Goal: Information Seeking & Learning: Find specific page/section

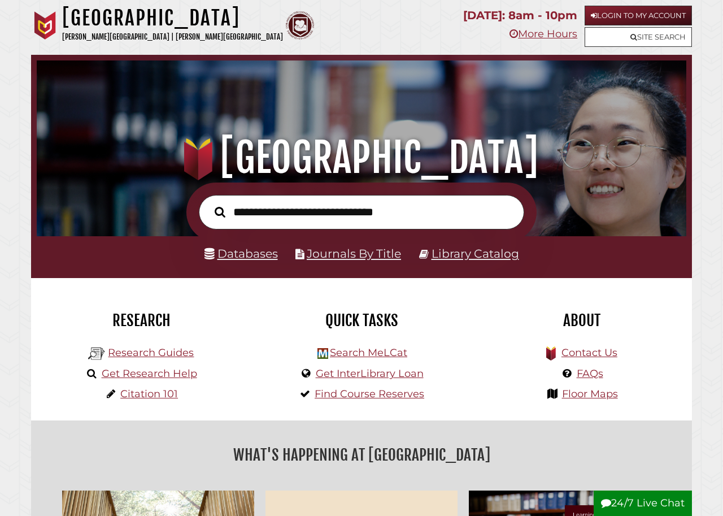
scroll to position [215, 644]
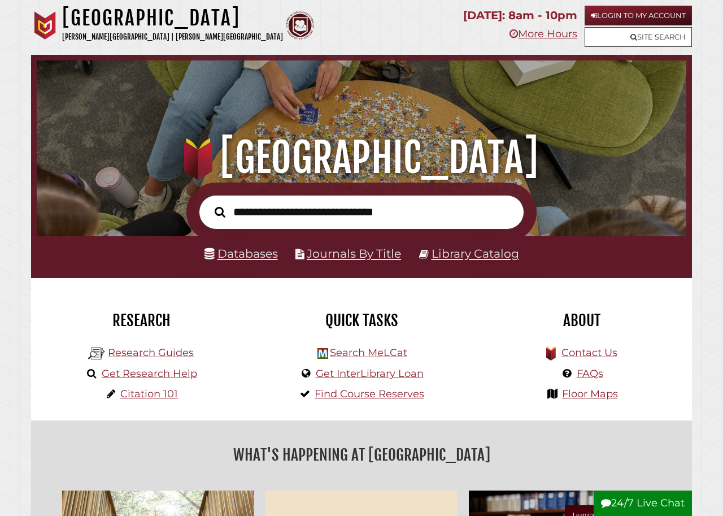
scroll to position [215, 644]
click at [236, 254] on link "Databases" at bounding box center [241, 253] width 73 height 14
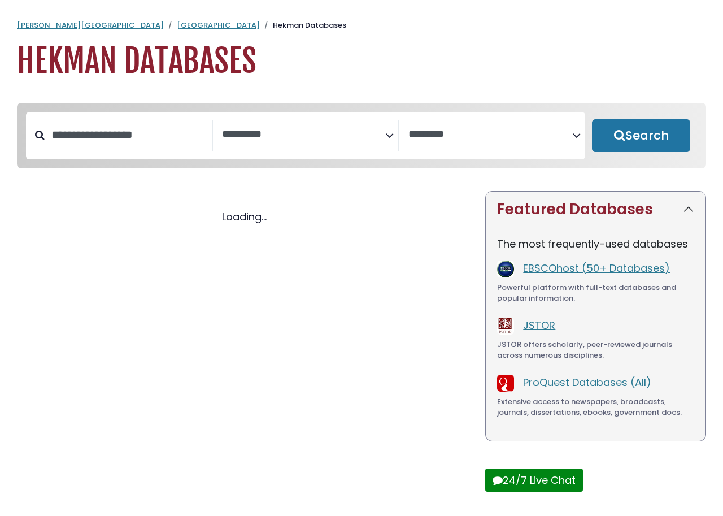
select select "Database Subject Filter"
select select "Database Vendors Filter"
select select "Database Subject Filter"
select select "Database Vendors Filter"
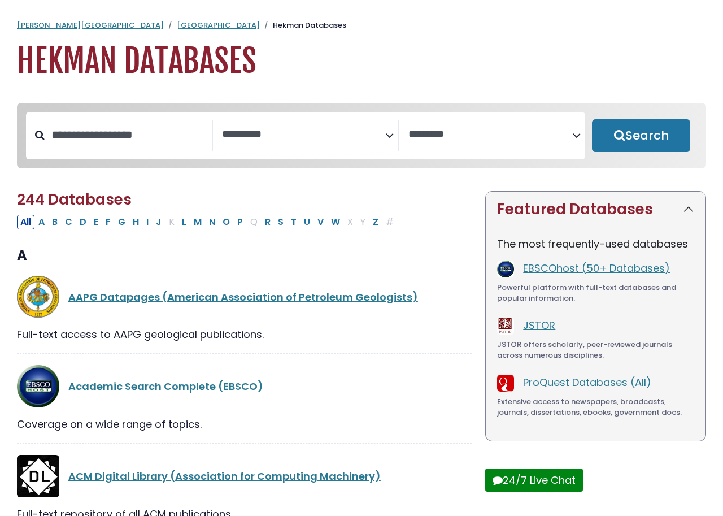
click at [389, 132] on icon "Search filters" at bounding box center [389, 133] width 8 height 17
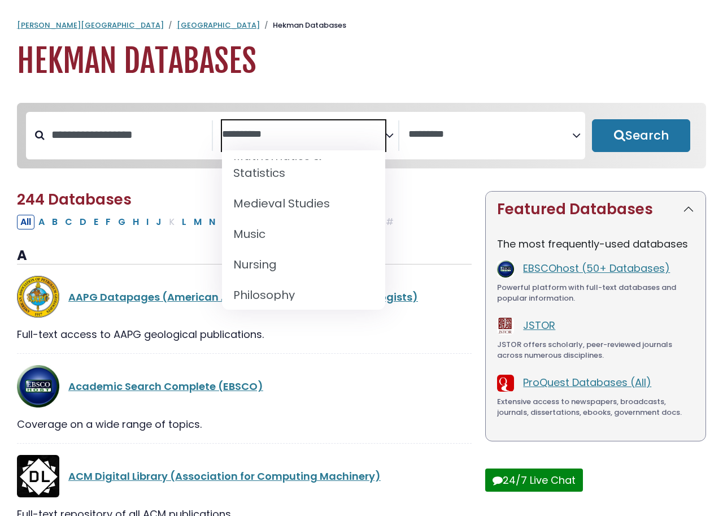
scroll to position [854, 0]
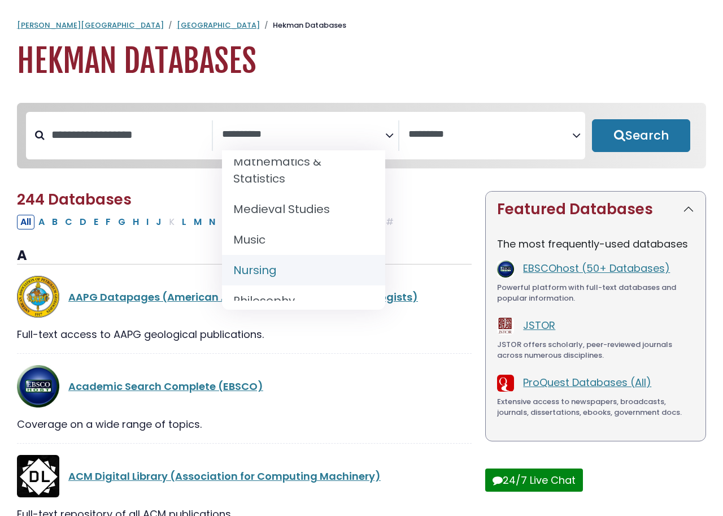
select select "*****"
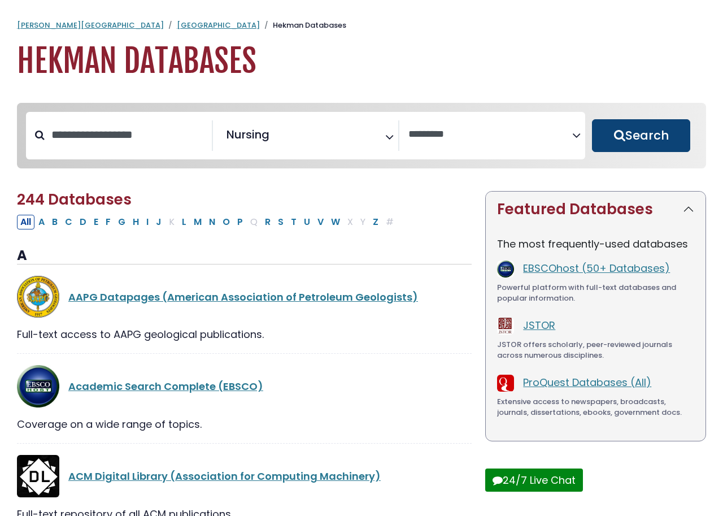
click at [632, 133] on button "Search" at bounding box center [641, 135] width 98 height 33
select select "Database Vendors Filter"
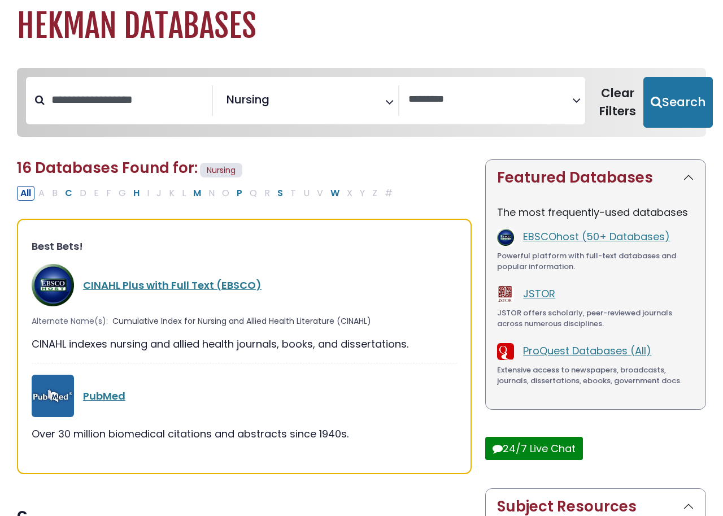
scroll to position [33, 0]
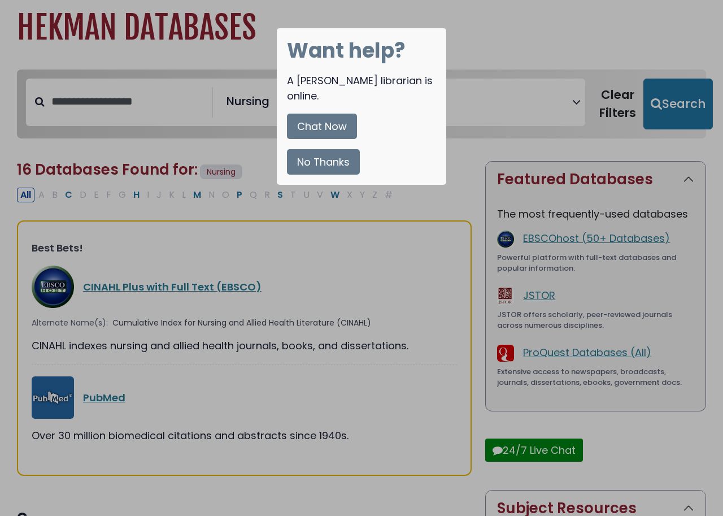
click at [299, 149] on button "No Thanks" at bounding box center [323, 161] width 73 height 25
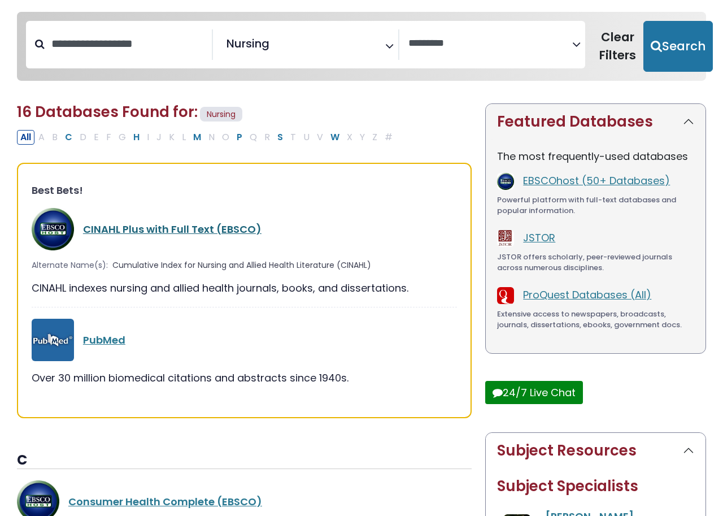
click at [178, 227] on link "CINAHL Plus with Full Text (EBSCO)" at bounding box center [172, 229] width 179 height 14
click at [176, 227] on link "CINAHL Plus with Full Text (EBSCO)" at bounding box center [172, 229] width 179 height 14
